Goal: Transaction & Acquisition: Book appointment/travel/reservation

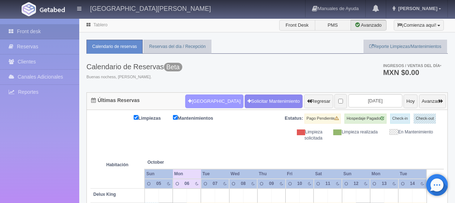
click at [200, 101] on button "[GEOGRAPHIC_DATA]" at bounding box center [214, 101] width 58 height 14
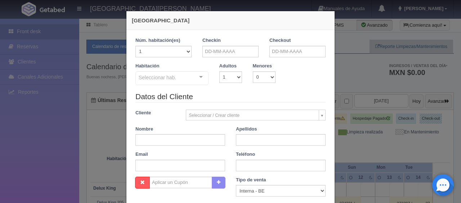
checkbox input "false"
click at [212, 52] on input "text" at bounding box center [231, 52] width 56 height 12
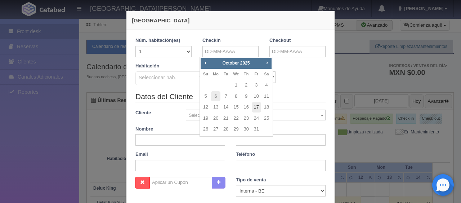
click at [255, 107] on link "17" at bounding box center [256, 107] width 9 height 10
type input "17-10-2025"
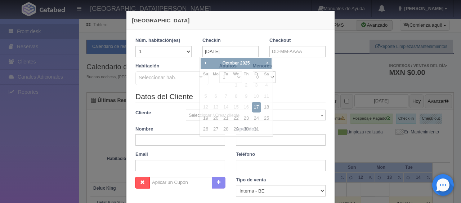
checkbox input "false"
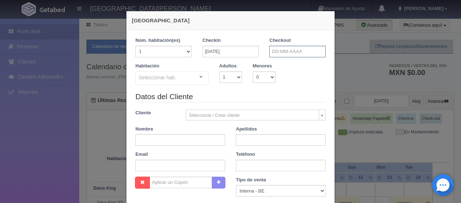
click at [284, 56] on input "text" at bounding box center [298, 52] width 56 height 12
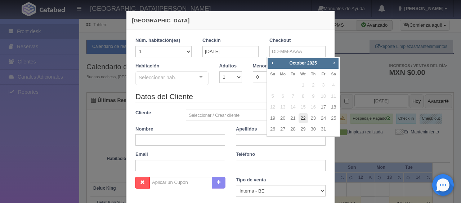
click at [303, 118] on link "22" at bounding box center [303, 118] width 9 height 10
type input "22-10-2025"
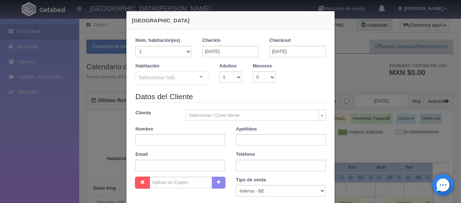
checkbox input "false"
click at [186, 57] on div "Núm. habitación(es) 1 2 3 4 5 6 7 8 9 10 11 12 13 14 15 16 17 18 19 20" at bounding box center [163, 50] width 67 height 26
click at [184, 54] on select "1 2 3 4 5 6 7 8 9 10 11 12 13 14 15 16 17 18 19 20" at bounding box center [164, 52] width 56 height 12
select select "2"
click at [136, 46] on select "1 2 3 4 5 6 7 8 9 10 11 12 13 14 15 16 17 18 19 20" at bounding box center [164, 52] width 56 height 12
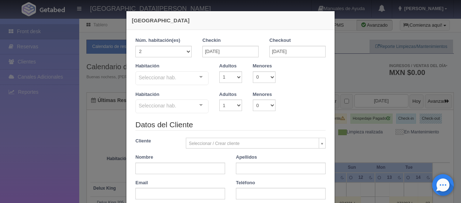
click at [195, 75] on div "Seleccionar hab. SUITE SUITE - Sin asignar SUITE 301 Habitación Personas con Mo…" at bounding box center [172, 78] width 73 height 14
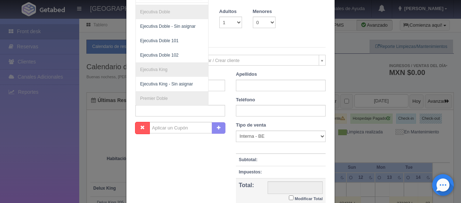
scroll to position [48, 0]
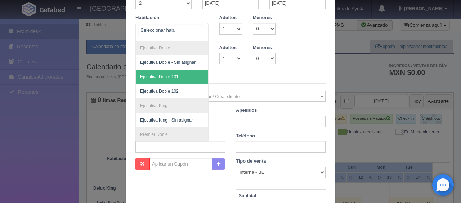
click at [170, 78] on span "Ejecutiva Doble 101" at bounding box center [159, 76] width 39 height 5
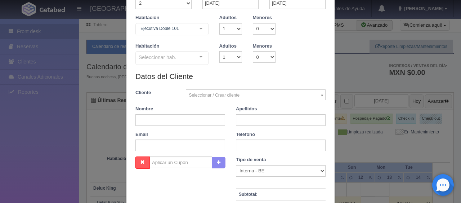
checkbox input "false"
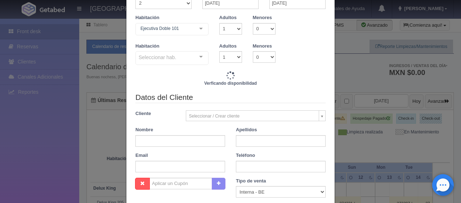
click at [200, 56] on div at bounding box center [201, 57] width 14 height 11
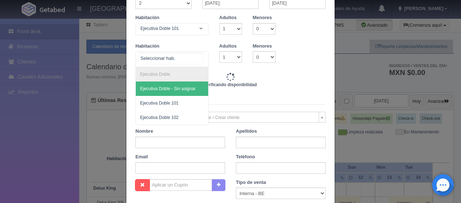
type input "12990.00"
checkbox input "false"
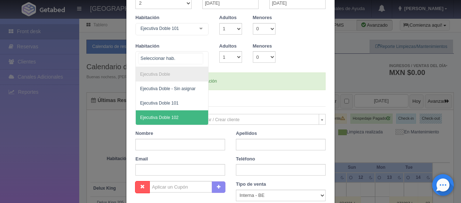
click at [173, 120] on span "Ejecutiva Doble 102" at bounding box center [172, 117] width 72 height 14
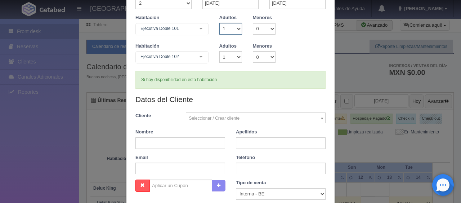
click at [236, 30] on select "1 2 3 4 5 6 7 8 9 10" at bounding box center [231, 29] width 23 height 12
select select "2"
click at [220, 23] on select "1 2 3 4 5 6 7 8 9 10" at bounding box center [231, 29] width 23 height 12
checkbox input "false"
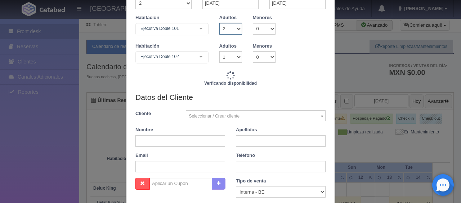
type input "14240.00"
checkbox input "false"
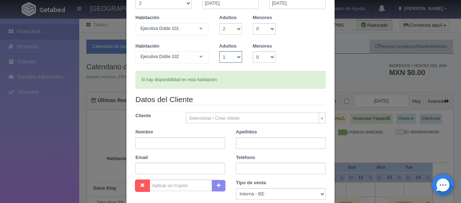
click at [235, 58] on select "1 2 3 4 5 6 7 8 9 10" at bounding box center [231, 57] width 23 height 12
select select "2"
click at [220, 51] on select "1 2 3 4 5 6 7 8 9 10" at bounding box center [231, 57] width 23 height 12
checkbox input "false"
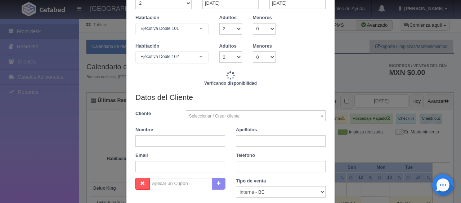
type input "15490.00"
checkbox input "false"
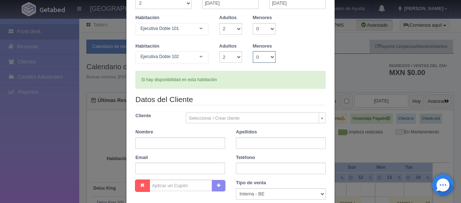
click at [264, 56] on select "0 1 2 3 4 5 6 7 8 9 10" at bounding box center [264, 57] width 23 height 12
select select "2"
click at [253, 51] on select "0 1 2 3 4 5 6 7 8 9 10" at bounding box center [264, 57] width 23 height 12
checkbox input "false"
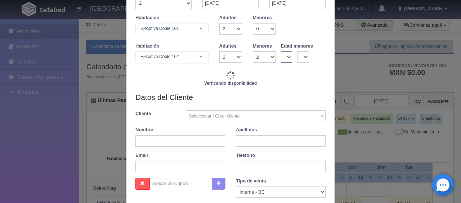
click at [284, 58] on select "0 1 2 3 4 5 6 7 8 9 10 11 12 13 14 15 16 17 18" at bounding box center [287, 57] width 12 height 12
type input "15490.00"
checkbox input "false"
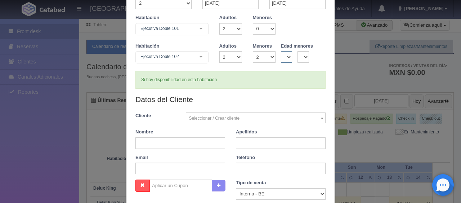
select select "1"
click at [281, 51] on select "0 1 2 3 4 5 6 7 8 9 10 11 12 13 14 15 16 17 18" at bounding box center [287, 57] width 12 height 12
checkbox input "false"
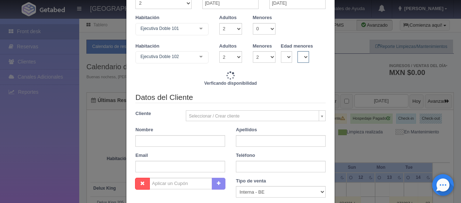
click at [303, 54] on select "0 1 2 3 4 5 6 7 8 9 10 11 12 13 14 15 16 17 18" at bounding box center [304, 57] width 12 height 12
type input "15490.00"
checkbox input "false"
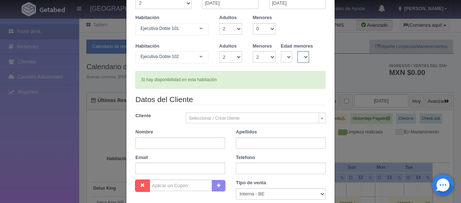
select select "2"
click at [298, 51] on select "0 1 2 3 4 5 6 7 8 9 10 11 12 13 14 15 16 17 18" at bounding box center [304, 57] width 12 height 12
checkbox input "false"
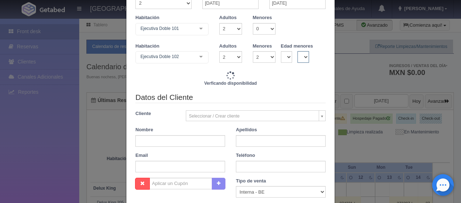
type input "15490.00"
checkbox input "false"
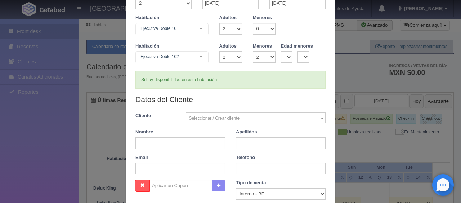
click at [204, 148] on div "Datos del Cliente Cliente Seleccionar / Crear cliente Nuevo Cliente Adriana Nav…" at bounding box center [230, 136] width 201 height 85
click at [203, 141] on input "text" at bounding box center [181, 143] width 90 height 12
type input "Rosa Isis del Sol"
type input "Torres Valenzuela"
click at [247, 171] on input "text" at bounding box center [281, 169] width 90 height 12
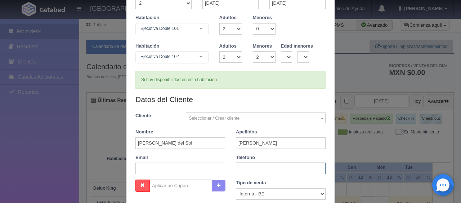
paste input "9841428882"
type input "9841428882"
click at [255, 191] on select "Correo Electronico Interna - BE Llamada OTA Externa Otro WALK IN" at bounding box center [281, 194] width 90 height 12
select select "phone"
click at [236, 188] on select "Correo Electronico Interna - BE Llamada OTA Externa Otro WALK IN" at bounding box center [281, 194] width 90 height 12
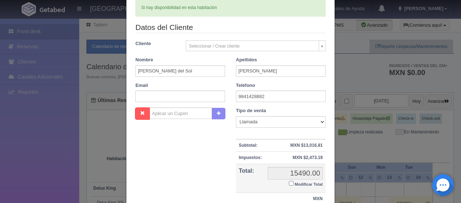
click at [200, 156] on div "Nombre Cupón : Descuentos : Tipo de venta Correo Electronico Interna - BE Llama…" at bounding box center [230, 159] width 201 height 105
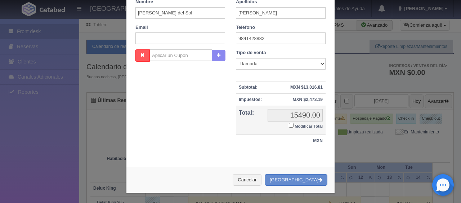
click at [289, 125] on input "Modificar Total" at bounding box center [291, 125] width 5 height 5
checkbox input "true"
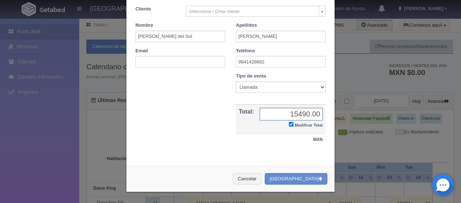
scroll to position [154, 0]
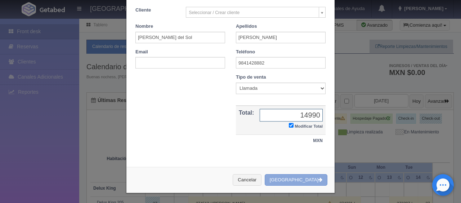
type input "14990"
click at [299, 178] on button "[GEOGRAPHIC_DATA]" at bounding box center [296, 180] width 63 height 12
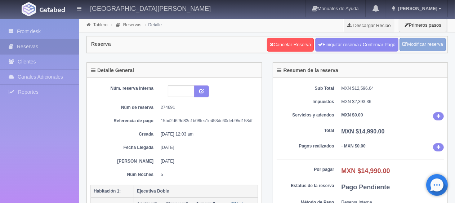
click at [426, 44] on link "Modificar reserva" at bounding box center [423, 44] width 47 height 13
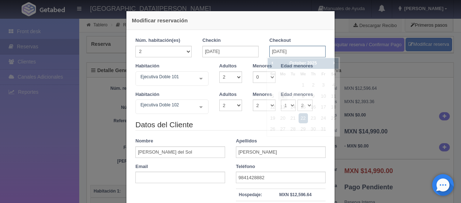
click at [300, 50] on input "[DATE]" at bounding box center [298, 52] width 56 height 12
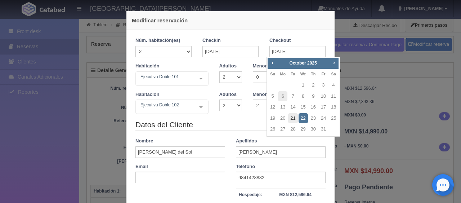
click at [293, 118] on link "21" at bounding box center [292, 118] width 9 height 10
type input "[DATE]"
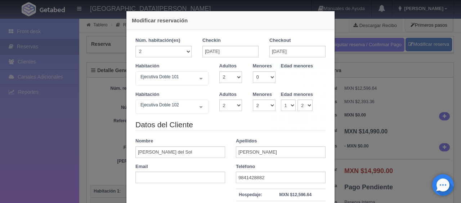
checkbox input "false"
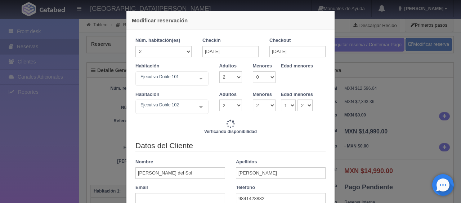
type input "12392.00"
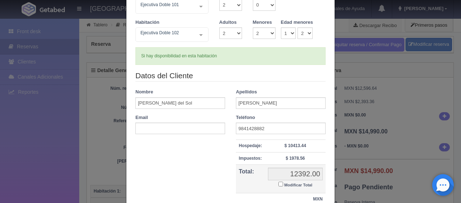
scroll to position [108, 0]
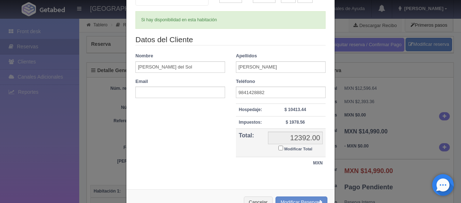
click at [279, 149] on input "Modificar Total" at bounding box center [281, 148] width 5 height 5
checkbox input "true"
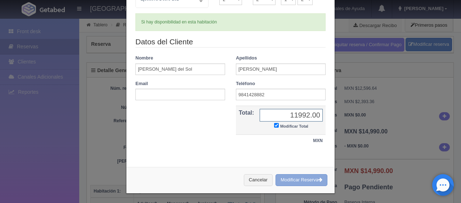
type input "11992.00"
click at [304, 178] on button "Modificar Reserva" at bounding box center [302, 180] width 52 height 12
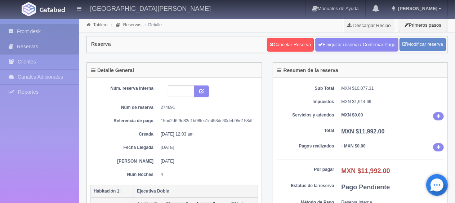
click at [48, 26] on link "Front desk" at bounding box center [39, 31] width 79 height 15
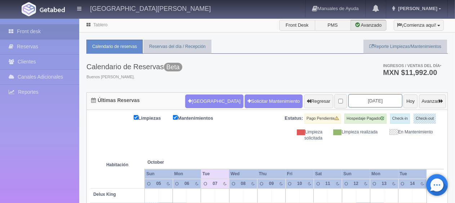
click at [368, 101] on input "2025-10-07" at bounding box center [376, 100] width 54 height 13
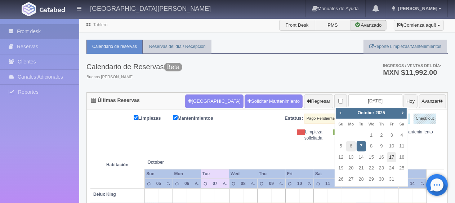
click at [391, 158] on link "17" at bounding box center [391, 157] width 9 height 10
type input "[DATE]"
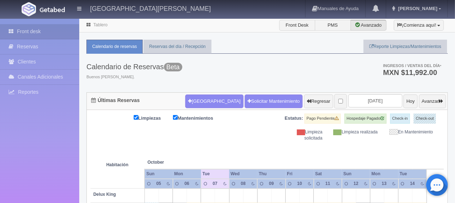
scroll to position [72, 0]
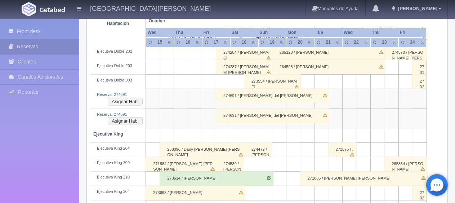
scroll to position [236, 0]
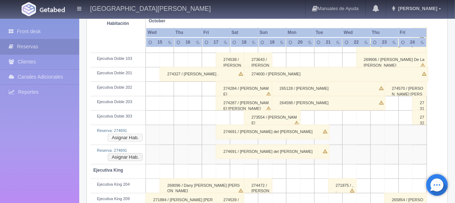
click at [129, 138] on button "Asignar Hab." at bounding box center [125, 138] width 35 height 8
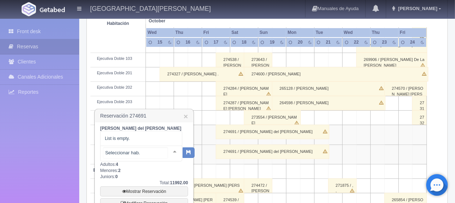
click at [168, 151] on div at bounding box center [175, 151] width 14 height 11
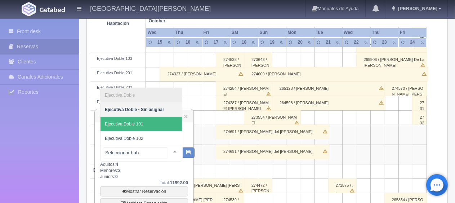
click at [159, 127] on span "Ejecutiva Doble 101" at bounding box center [141, 124] width 81 height 14
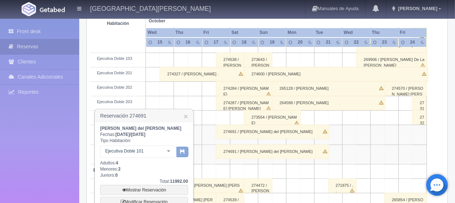
click at [184, 152] on icon "button" at bounding box center [182, 151] width 5 height 5
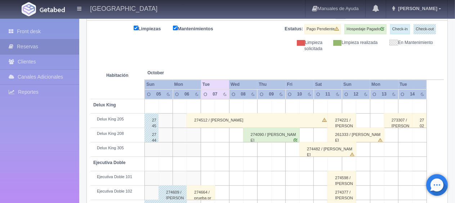
scroll to position [17, 0]
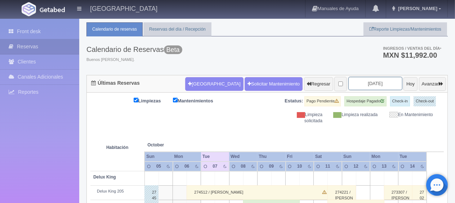
click at [364, 83] on input "[DATE]" at bounding box center [376, 83] width 54 height 13
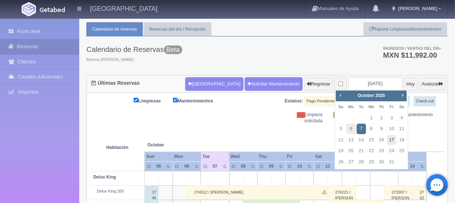
click at [395, 142] on link "17" at bounding box center [391, 140] width 9 height 10
type input "[DATE]"
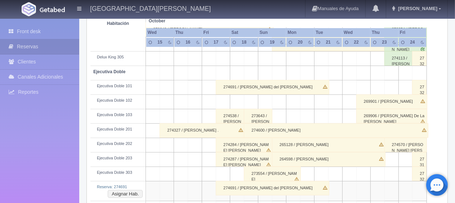
scroll to position [216, 0]
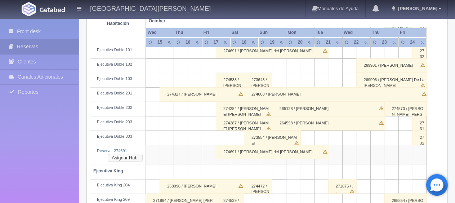
click at [121, 156] on button "Asignar Hab." at bounding box center [125, 158] width 35 height 8
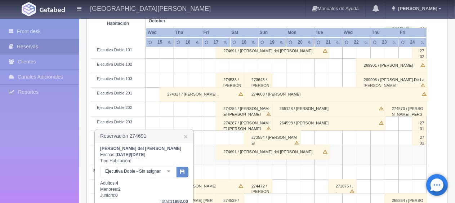
click at [167, 171] on div at bounding box center [169, 171] width 14 height 11
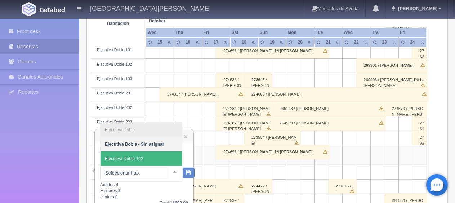
click at [159, 160] on span "Ejecutiva Doble 102" at bounding box center [141, 158] width 81 height 14
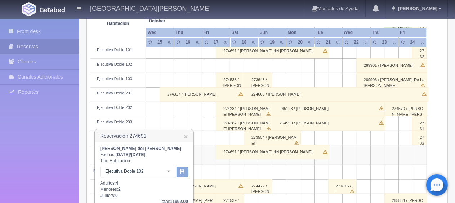
click at [179, 173] on button "button" at bounding box center [183, 172] width 12 height 11
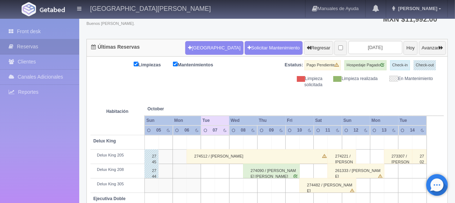
scroll to position [53, 0]
click at [419, 45] on button "Avanzar" at bounding box center [432, 48] width 27 height 14
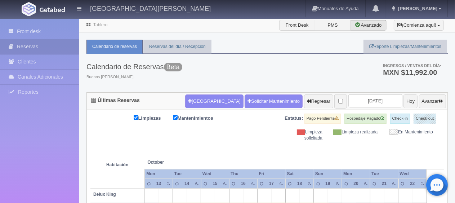
click at [220, 138] on div "Limpiezas Mantenimientos Estatus: Pago Pendiente Hospedaje Pagado Check-in Chec…" at bounding box center [267, 128] width 354 height 28
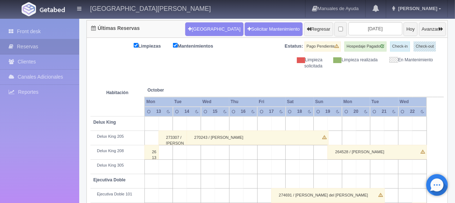
scroll to position [36, 0]
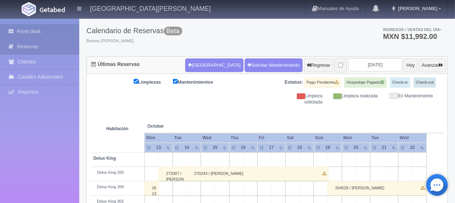
click at [44, 32] on link "Front desk" at bounding box center [39, 31] width 79 height 15
